Goal: Information Seeking & Learning: Learn about a topic

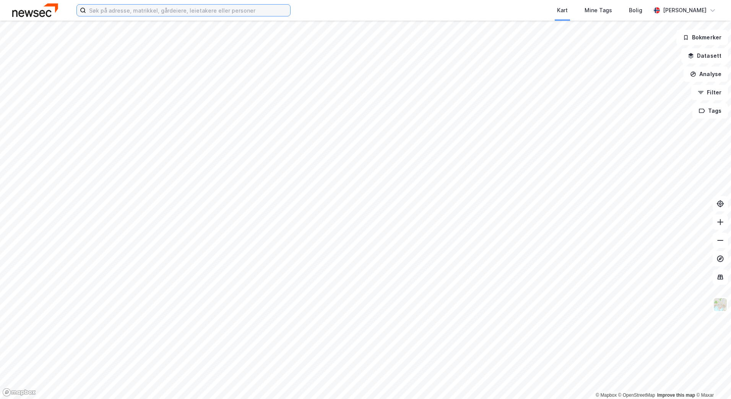
click at [189, 6] on input at bounding box center [188, 10] width 204 height 11
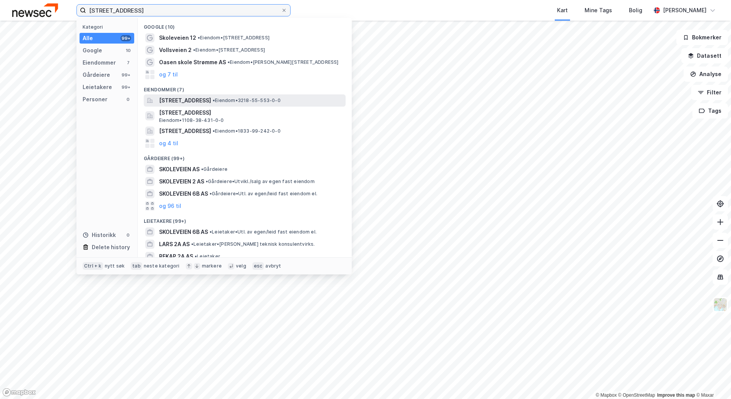
type input "[STREET_ADDRESS]"
click at [189, 102] on span "[STREET_ADDRESS]" at bounding box center [185, 100] width 52 height 9
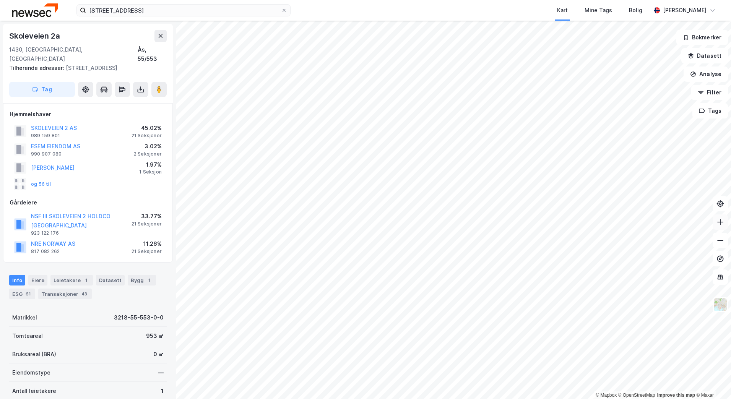
click at [719, 221] on icon at bounding box center [721, 222] width 8 height 8
click at [128, 275] on div "Bygg 1" at bounding box center [142, 280] width 28 height 11
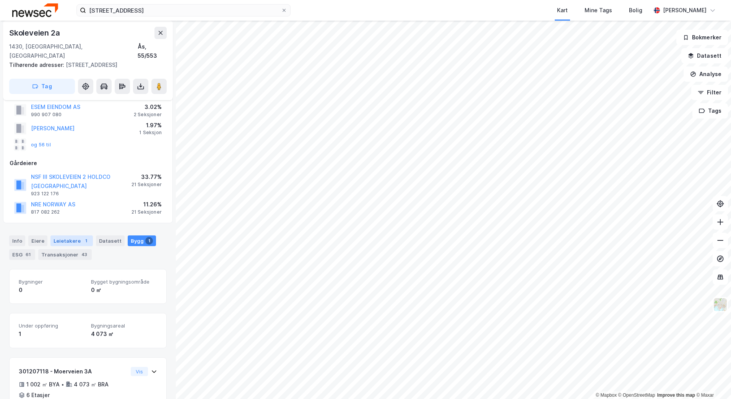
click at [69, 236] on div "Leietakere 1" at bounding box center [71, 241] width 42 height 11
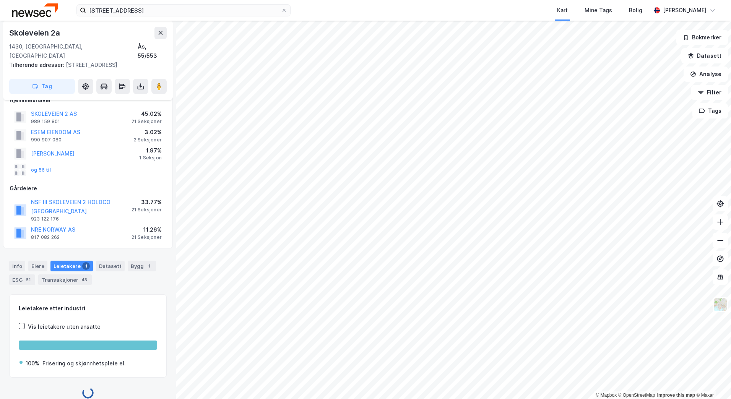
scroll to position [39, 0]
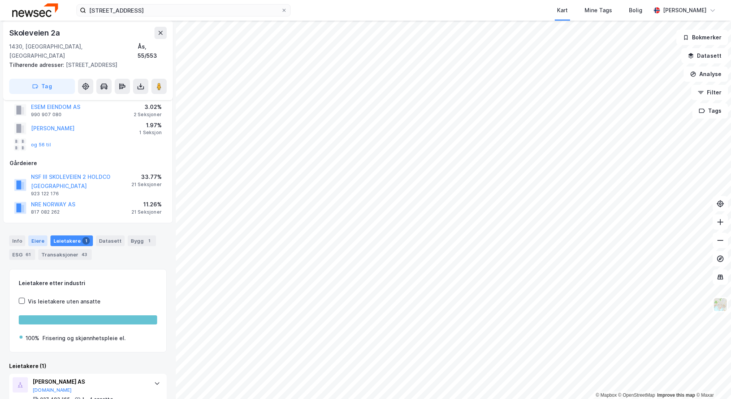
click at [34, 236] on div "Eiere" at bounding box center [37, 241] width 19 height 11
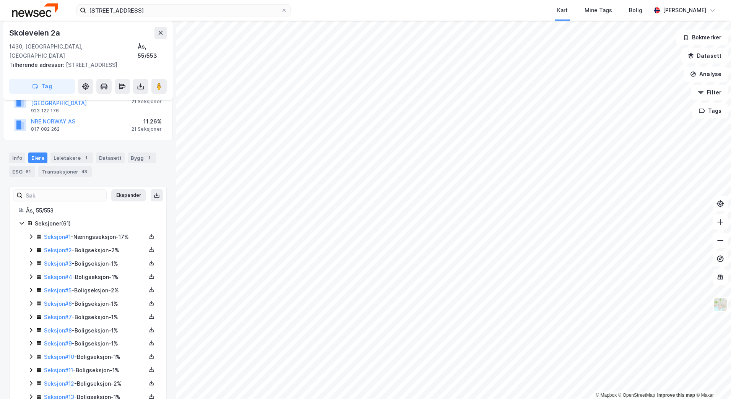
scroll to position [123, 0]
click at [30, 233] on icon at bounding box center [31, 236] width 6 height 6
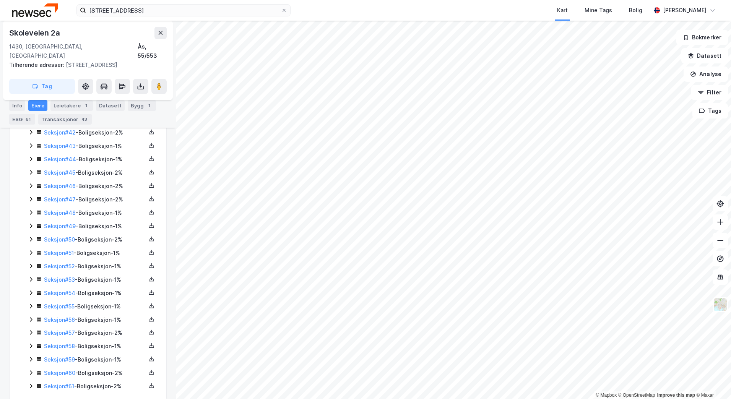
scroll to position [776, 0]
click at [31, 369] on icon at bounding box center [31, 371] width 2 height 5
click at [31, 331] on icon at bounding box center [31, 332] width 4 height 3
